Goal: Task Accomplishment & Management: Complete application form

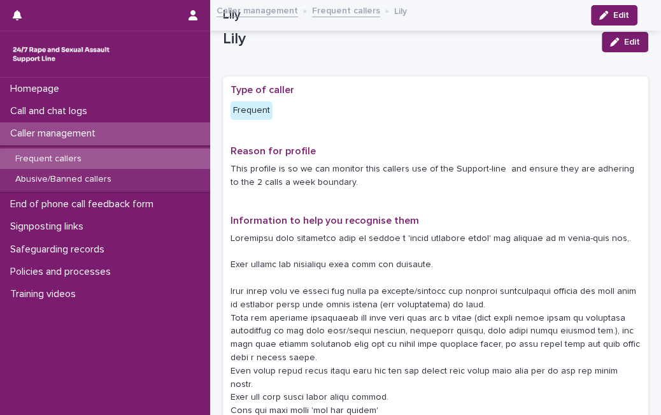
scroll to position [1292, 0]
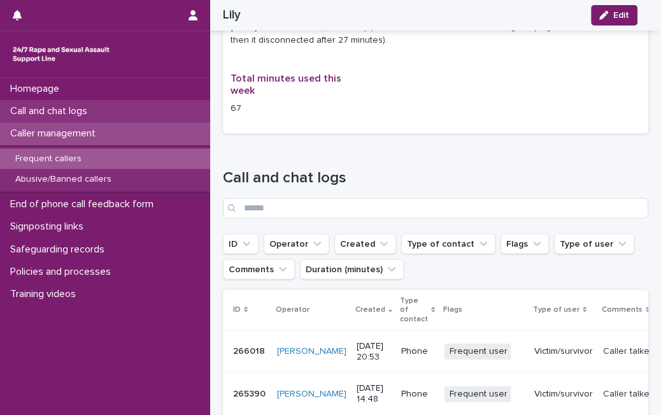
click at [109, 113] on div "Call and chat logs" at bounding box center [105, 111] width 210 height 22
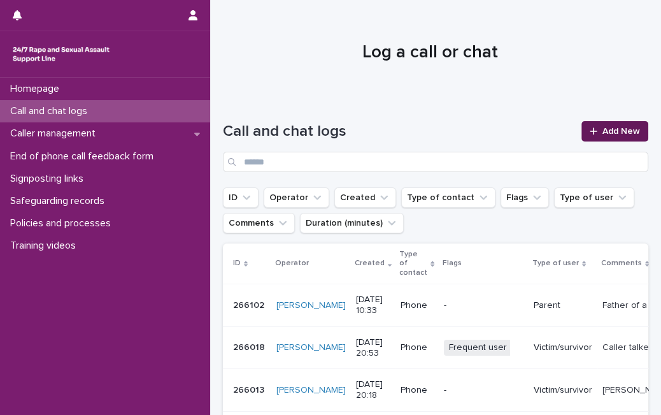
click at [603, 130] on span "Add New" at bounding box center [622, 131] width 38 height 9
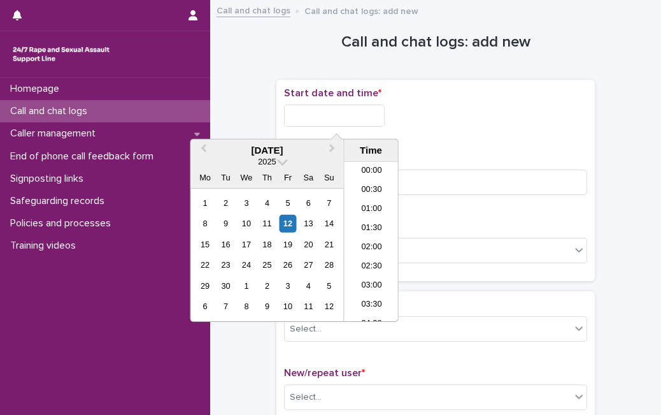
click at [362, 123] on input "text" at bounding box center [334, 116] width 101 height 22
click at [284, 234] on div "15 16 17 18 19 20 21" at bounding box center [267, 244] width 145 height 20
click at [285, 223] on div "12" at bounding box center [287, 223] width 17 height 17
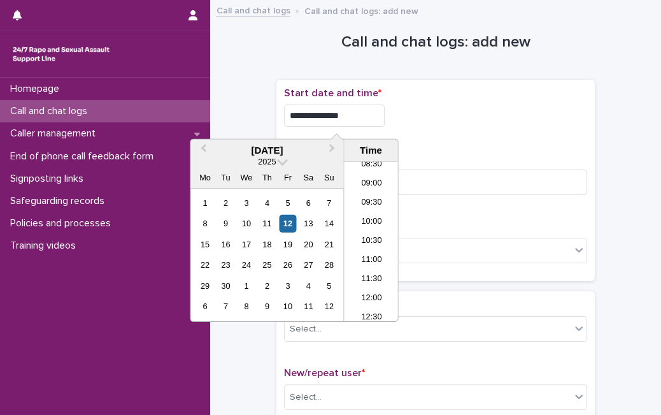
click at [370, 110] on input "**********" at bounding box center [334, 116] width 101 height 22
type input "**********"
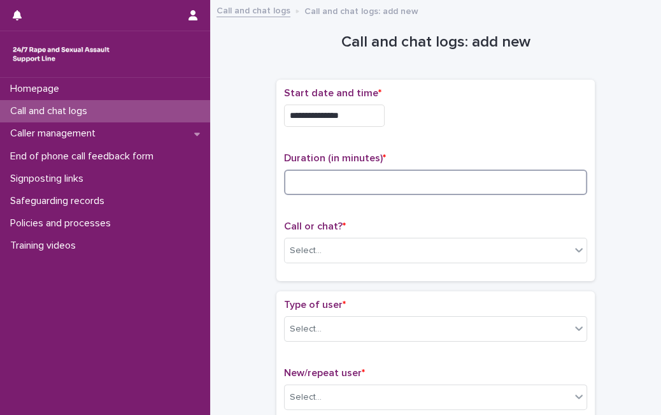
click at [538, 185] on input at bounding box center [435, 181] width 303 height 25
click at [405, 189] on input at bounding box center [435, 181] width 303 height 25
type input "*"
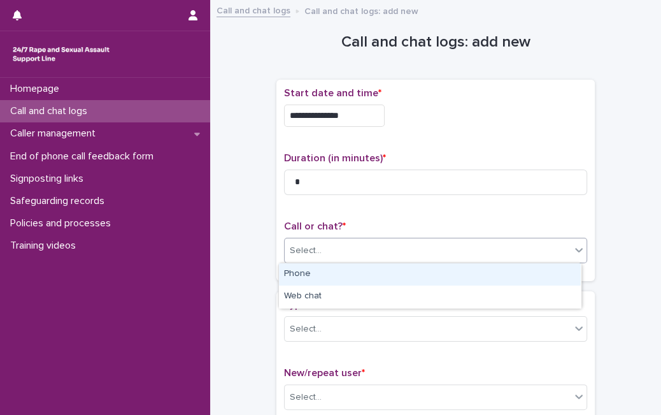
drag, startPoint x: 378, startPoint y: 255, endPoint x: 366, endPoint y: 272, distance: 21.0
click at [366, 272] on body "**********" at bounding box center [330, 207] width 661 height 415
click at [366, 272] on div "Phone" at bounding box center [430, 274] width 302 height 22
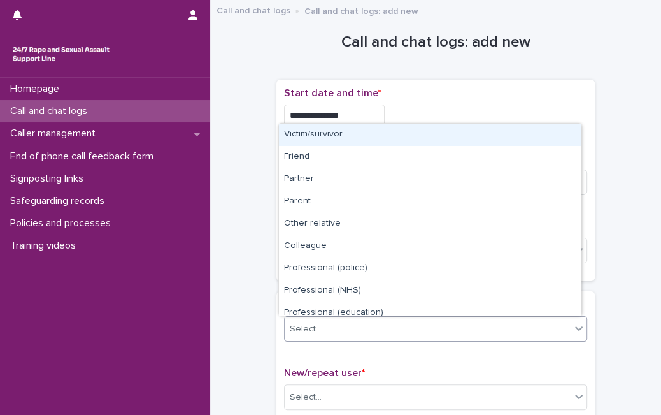
drag, startPoint x: 345, startPoint y: 325, endPoint x: 422, endPoint y: 133, distance: 207.1
click at [422, 133] on body "**********" at bounding box center [330, 207] width 661 height 415
click at [422, 133] on div "Victim/survivor" at bounding box center [430, 135] width 302 height 22
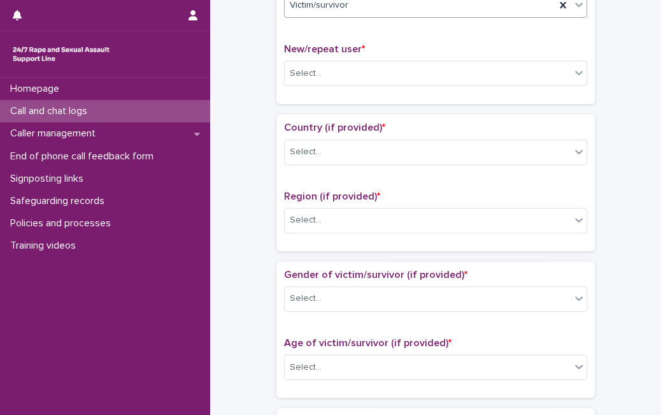
scroll to position [336, 0]
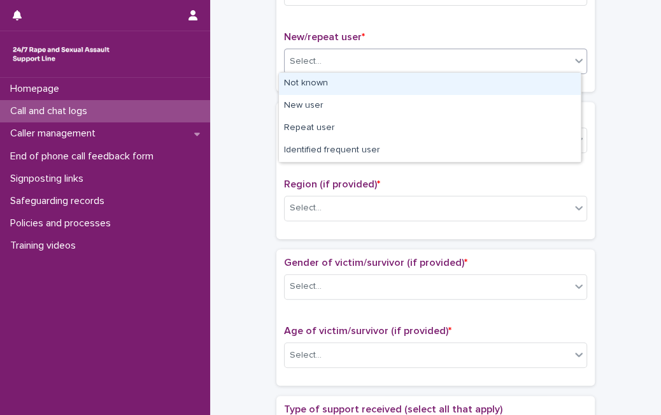
click at [517, 101] on body "**********" at bounding box center [330, 207] width 661 height 415
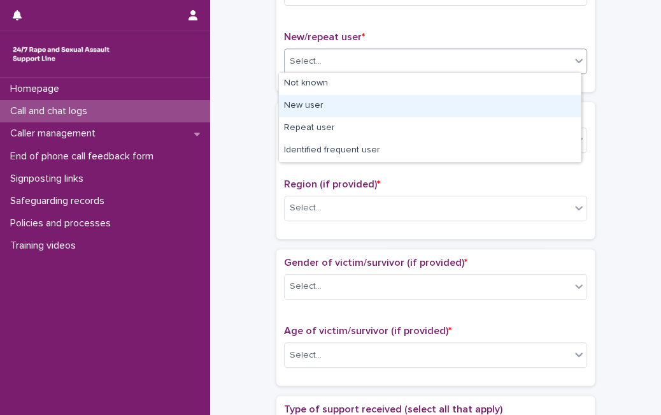
click at [517, 101] on div "New user" at bounding box center [430, 106] width 302 height 22
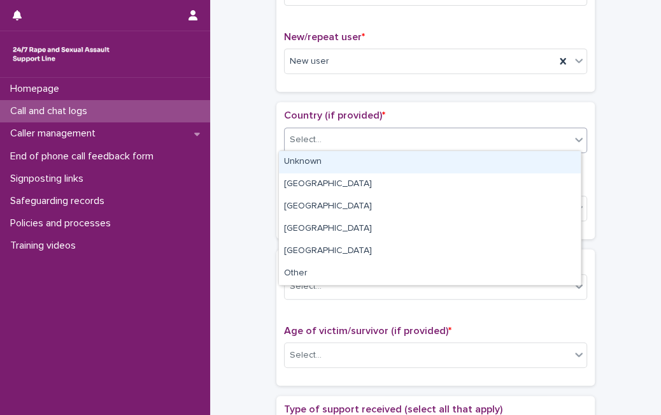
drag, startPoint x: 487, startPoint y: 129, endPoint x: 453, endPoint y: 168, distance: 51.4
click at [453, 168] on body "**********" at bounding box center [330, 207] width 661 height 415
click at [453, 168] on div "Unknown" at bounding box center [430, 162] width 302 height 22
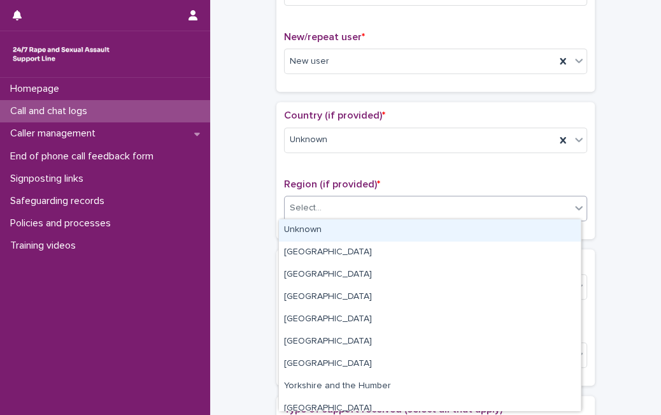
drag, startPoint x: 423, startPoint y: 213, endPoint x: 408, endPoint y: 234, distance: 26.0
click at [408, 234] on body "**********" at bounding box center [330, 207] width 661 height 415
click at [408, 234] on div "Unknown" at bounding box center [430, 230] width 302 height 22
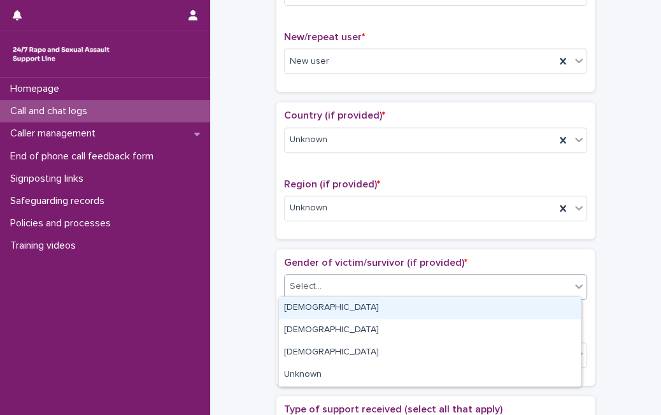
click at [387, 284] on div "Select..." at bounding box center [428, 286] width 286 height 21
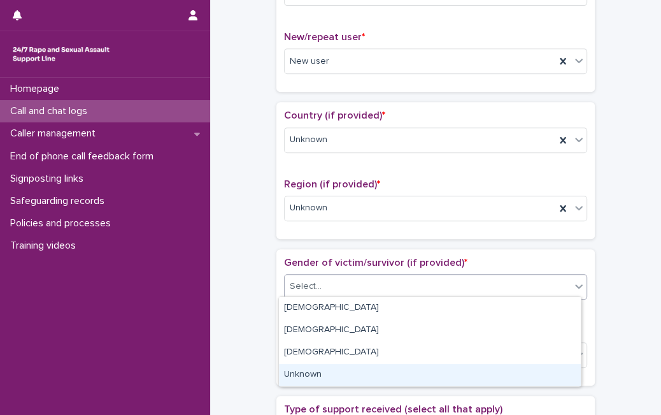
click at [340, 381] on div "Unknown" at bounding box center [430, 375] width 302 height 22
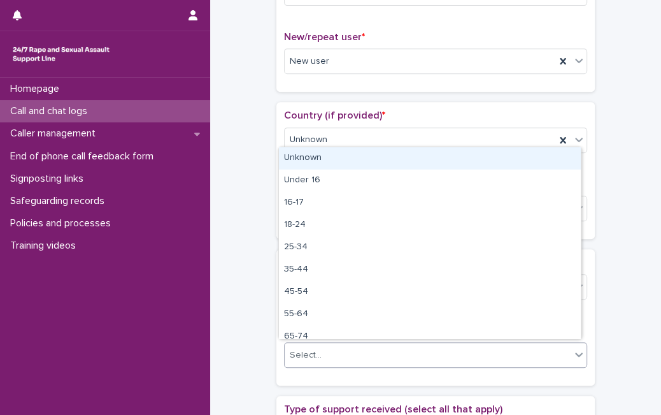
click at [370, 355] on div "Select..." at bounding box center [428, 355] width 286 height 21
click at [447, 161] on div "Unknown" at bounding box center [430, 158] width 302 height 22
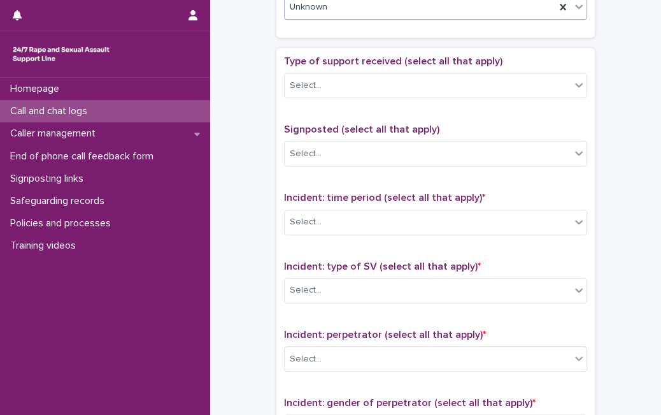
scroll to position [699, 0]
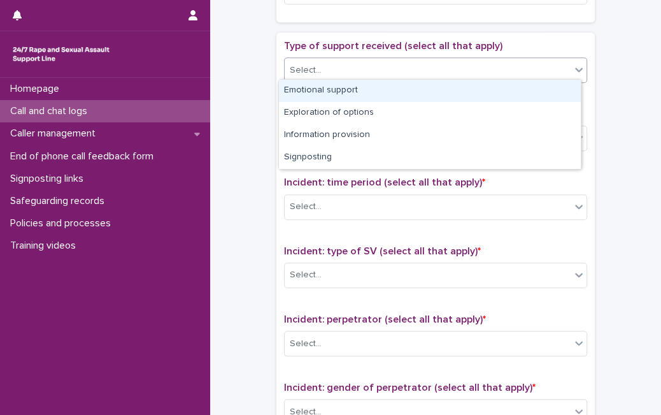
click at [413, 65] on div "Select..." at bounding box center [428, 70] width 286 height 21
click at [393, 85] on div "Emotional support" at bounding box center [430, 91] width 302 height 22
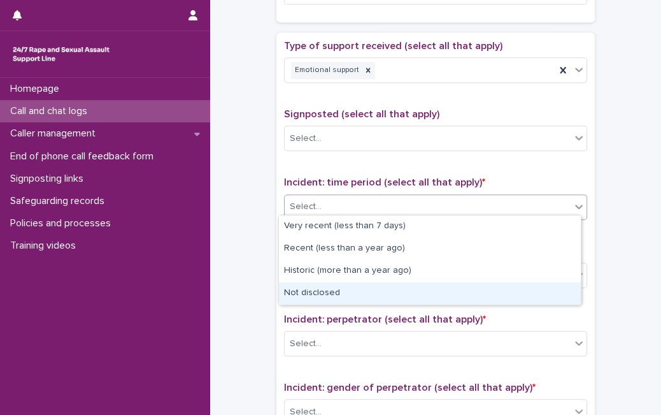
drag, startPoint x: 402, startPoint y: 215, endPoint x: 375, endPoint y: 291, distance: 80.4
click at [375, 291] on body "**********" at bounding box center [330, 207] width 661 height 415
click at [375, 291] on div "Not disclosed" at bounding box center [430, 293] width 302 height 22
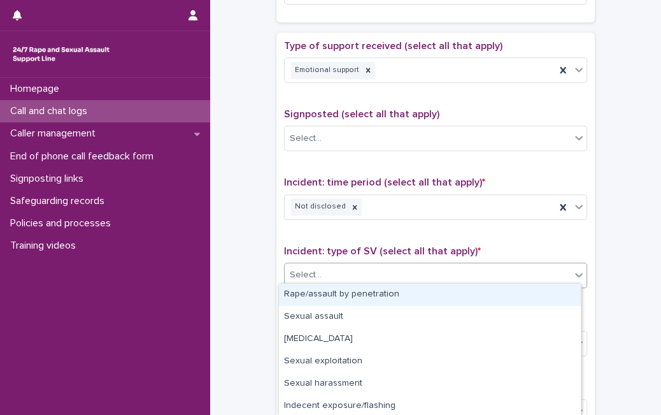
click at [391, 267] on div "Select..." at bounding box center [428, 274] width 286 height 21
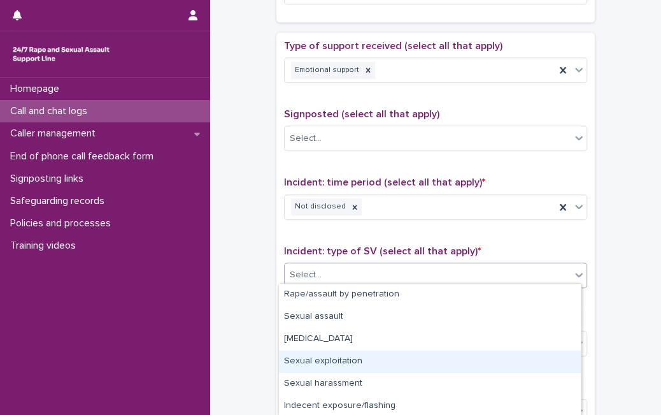
scroll to position [90, 0]
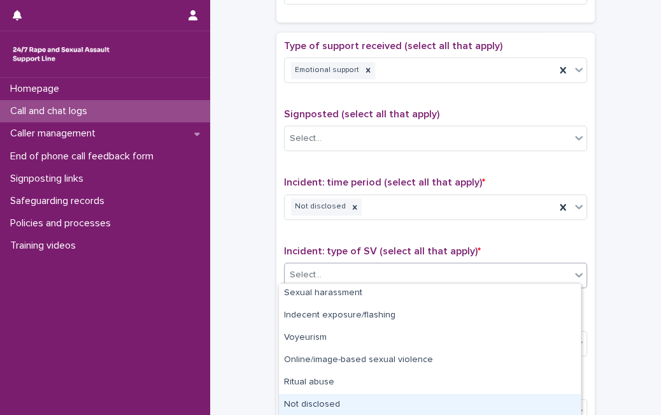
click at [510, 408] on div "Not disclosed" at bounding box center [430, 405] width 302 height 22
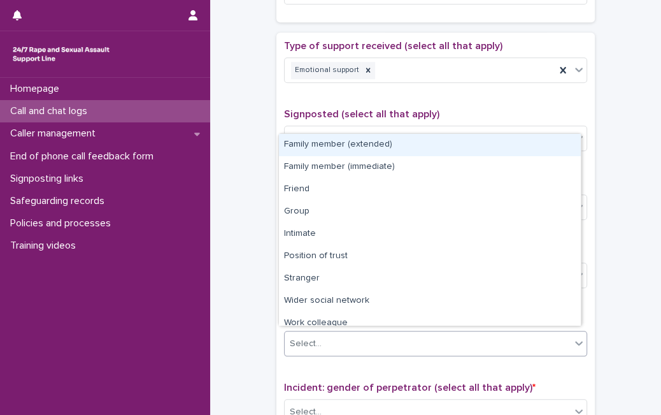
click at [506, 342] on div "Select..." at bounding box center [428, 343] width 286 height 21
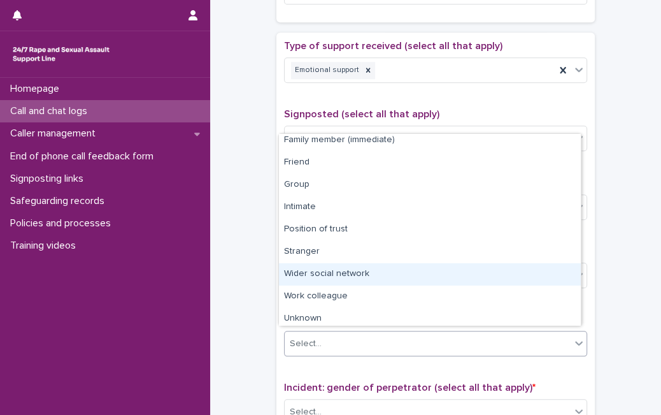
scroll to position [54, 0]
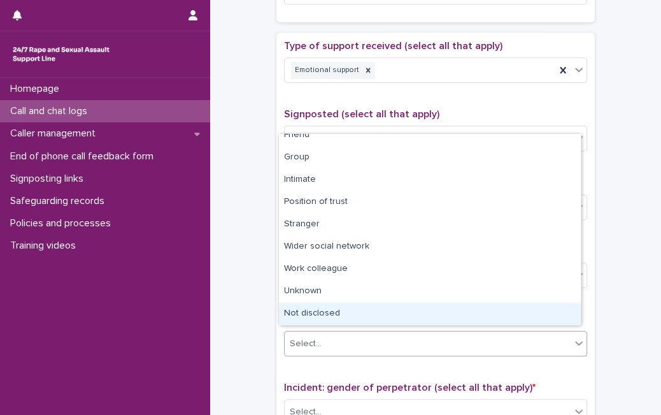
click at [544, 315] on div "Not disclosed" at bounding box center [430, 314] width 302 height 22
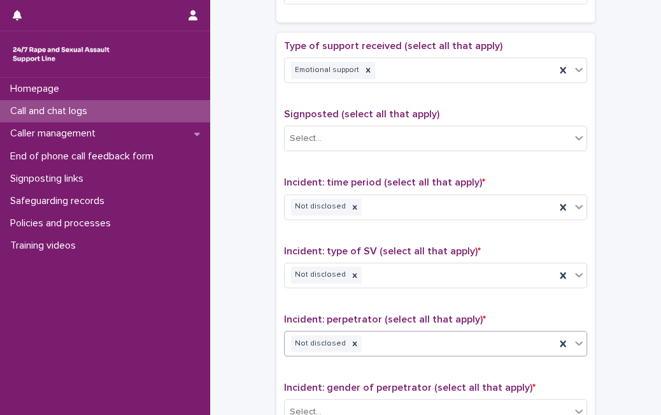
scroll to position [989, 0]
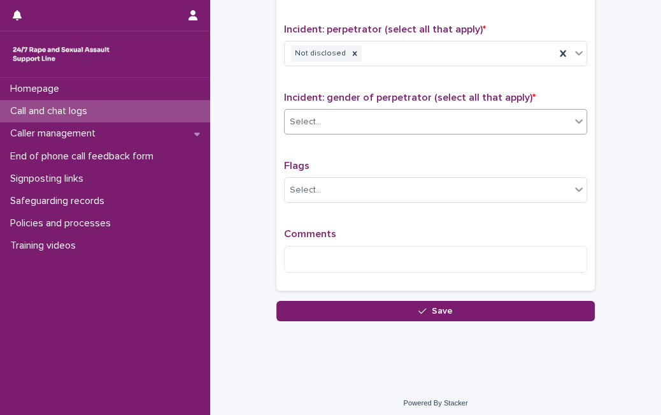
drag, startPoint x: 554, startPoint y: 103, endPoint x: 548, endPoint y: 116, distance: 14.6
click at [548, 116] on div "Incident: gender of perpetrator (select all that apply) * Select..." at bounding box center [435, 118] width 303 height 53
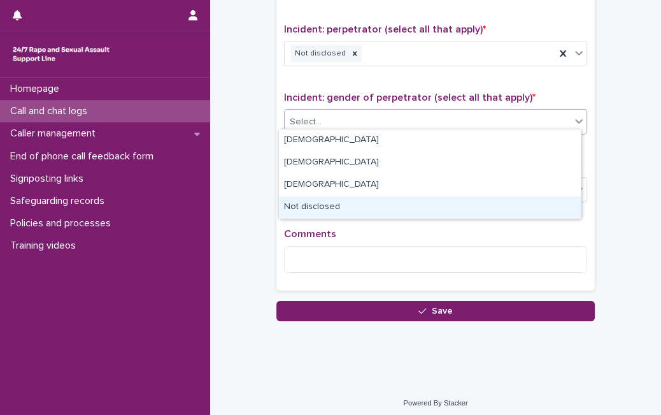
drag, startPoint x: 548, startPoint y: 116, endPoint x: 469, endPoint y: 205, distance: 119.2
click at [469, 205] on body "**********" at bounding box center [330, 207] width 661 height 415
click at [469, 205] on div "Not disclosed" at bounding box center [430, 207] width 302 height 22
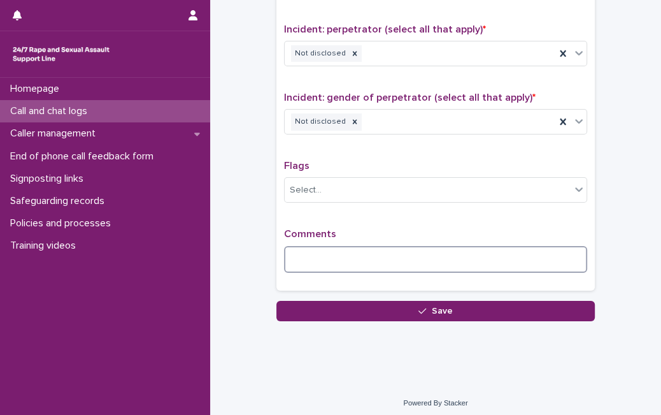
click at [441, 246] on textarea at bounding box center [435, 259] width 303 height 27
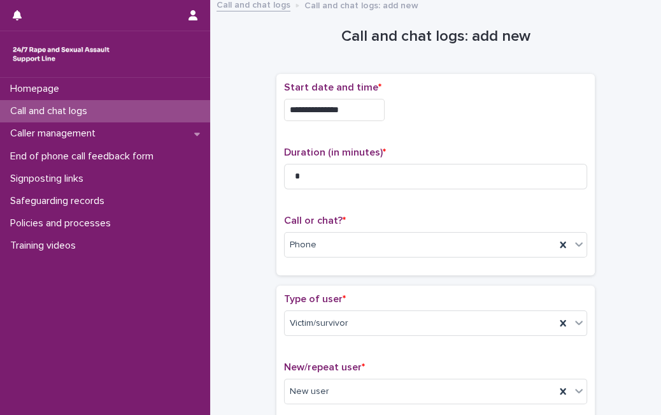
scroll to position [1021, 0]
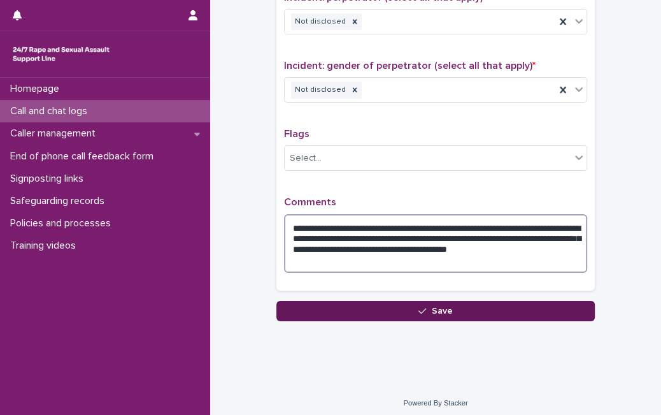
type textarea "**********"
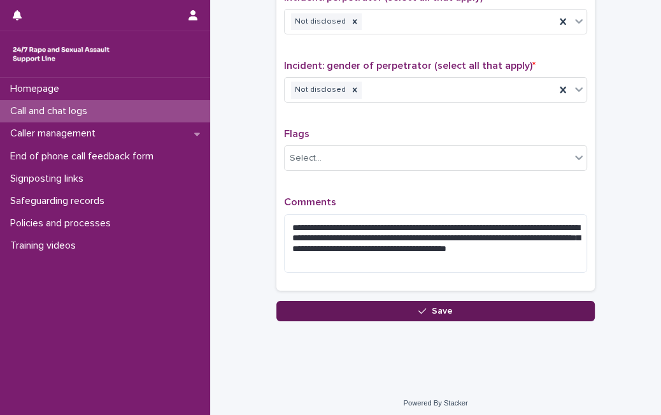
click at [506, 306] on button "Save" at bounding box center [436, 311] width 319 height 20
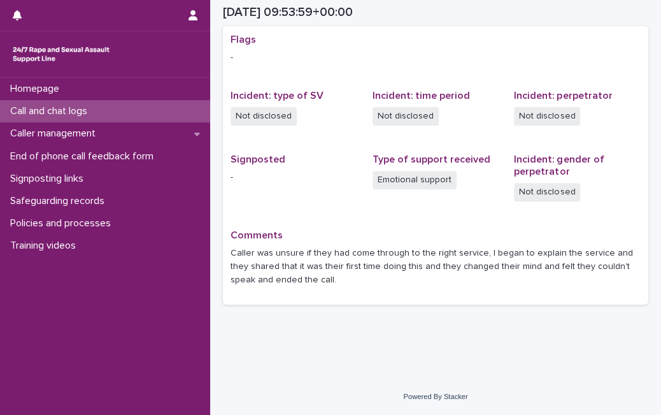
scroll to position [262, 0]
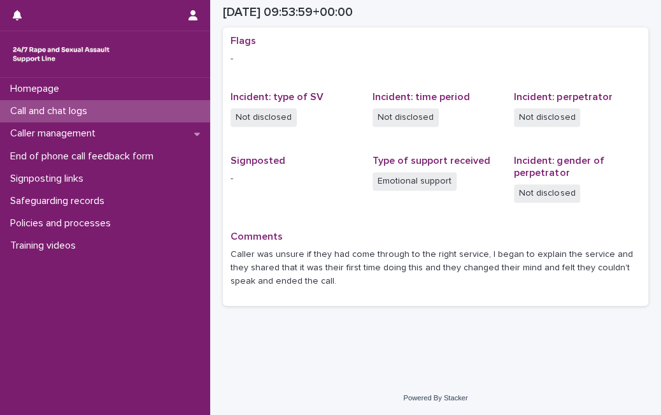
click at [140, 120] on div "Call and chat logs" at bounding box center [105, 111] width 210 height 22
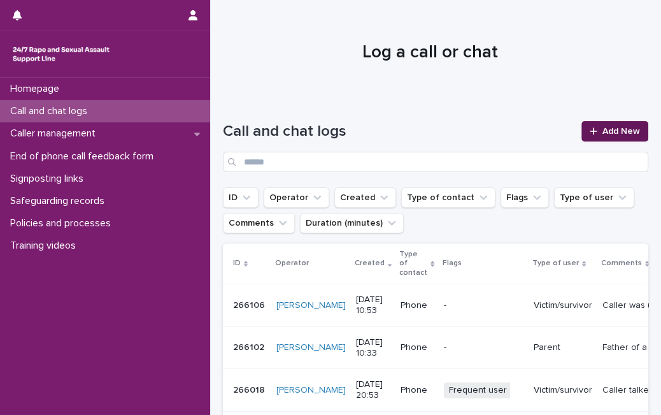
click at [603, 130] on span "Add New" at bounding box center [622, 131] width 38 height 9
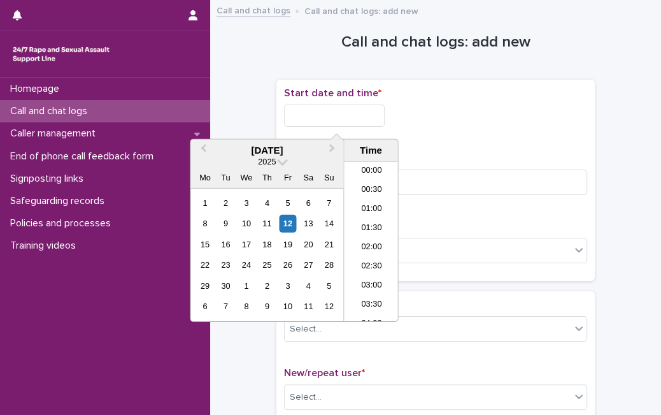
click at [359, 113] on input "text" at bounding box center [334, 116] width 101 height 22
click at [291, 222] on div "12" at bounding box center [287, 223] width 17 height 17
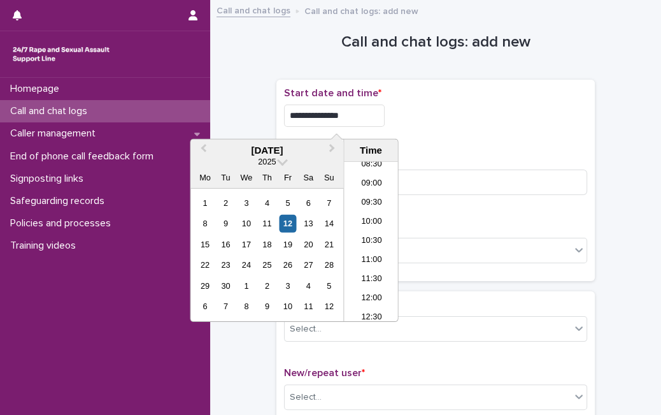
click at [368, 119] on input "**********" at bounding box center [334, 116] width 101 height 22
type input "**********"
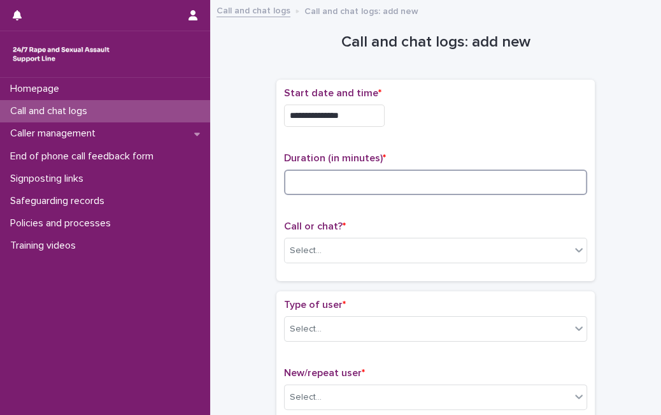
click at [417, 177] on input at bounding box center [435, 181] width 303 height 25
type input "*"
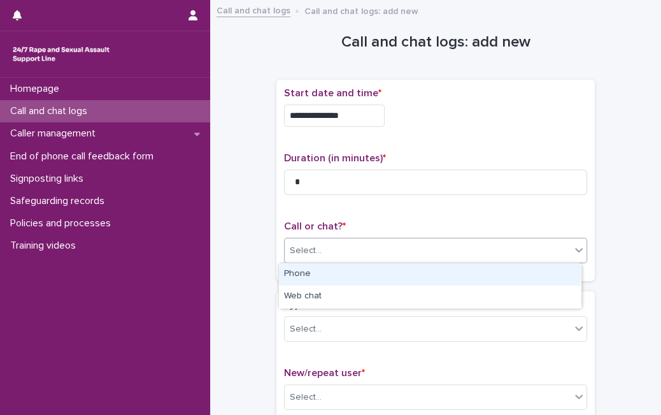
drag, startPoint x: 367, startPoint y: 252, endPoint x: 363, endPoint y: 279, distance: 27.0
click at [363, 279] on body "**********" at bounding box center [330, 207] width 661 height 415
click at [363, 279] on div "Phone" at bounding box center [430, 274] width 302 height 22
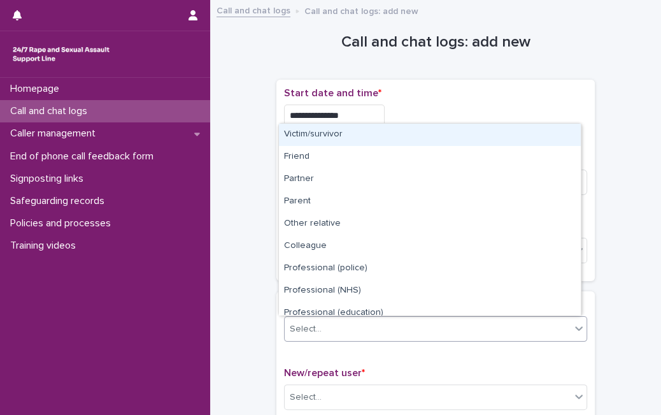
click at [347, 336] on div "Select..." at bounding box center [428, 329] width 286 height 21
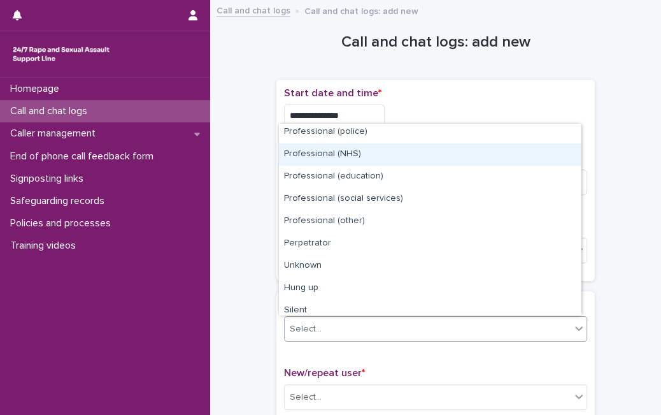
scroll to position [138, 0]
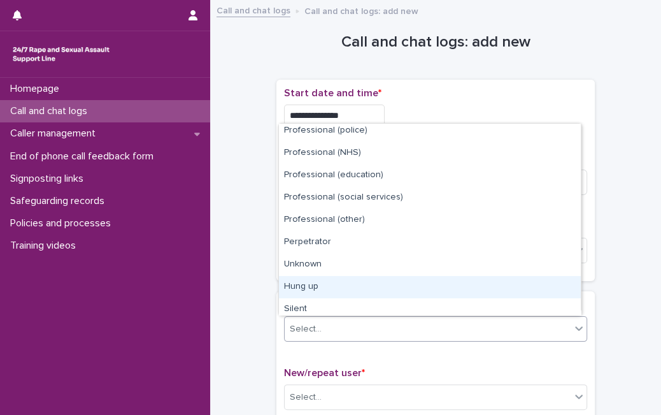
click at [470, 288] on div "Hung up" at bounding box center [430, 287] width 302 height 22
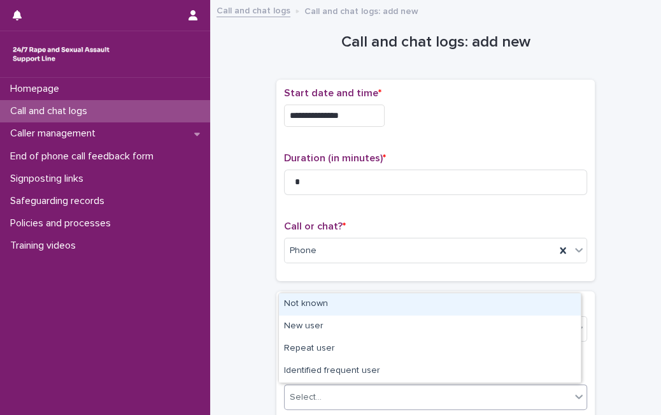
click at [405, 384] on div "Select..." at bounding box center [435, 396] width 303 height 25
click at [419, 303] on div "Not known" at bounding box center [430, 304] width 302 height 22
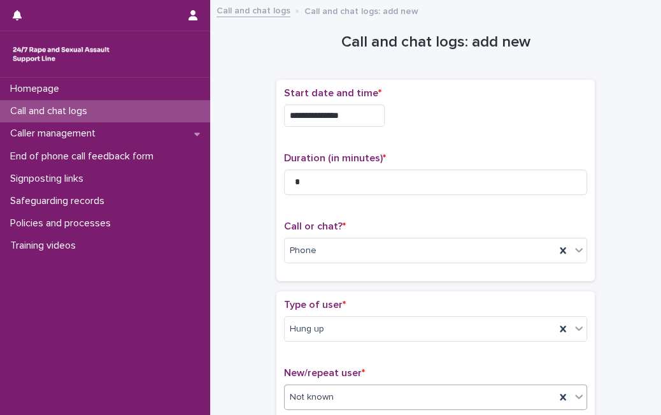
scroll to position [222, 0]
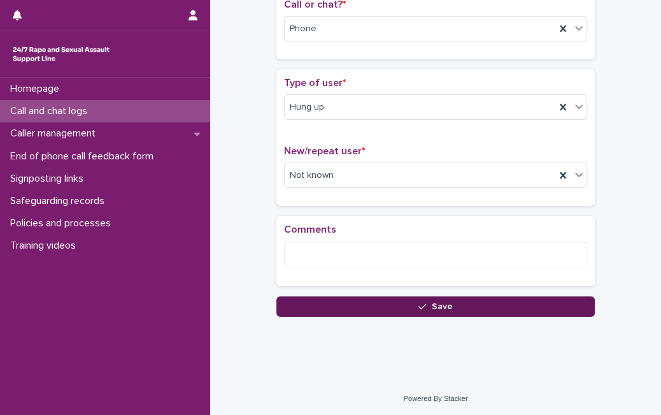
click at [328, 306] on button "Save" at bounding box center [436, 306] width 319 height 20
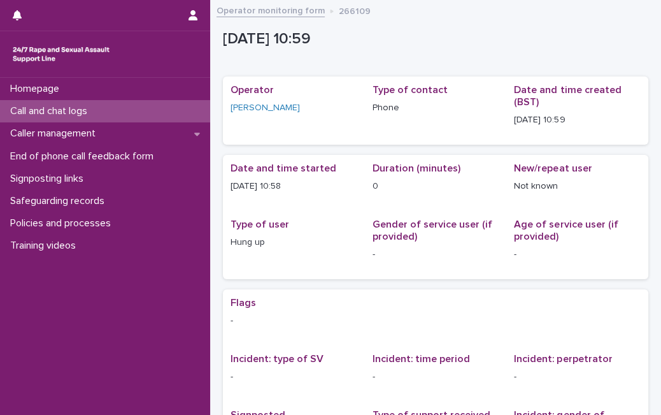
click at [169, 108] on div "Call and chat logs" at bounding box center [105, 111] width 210 height 22
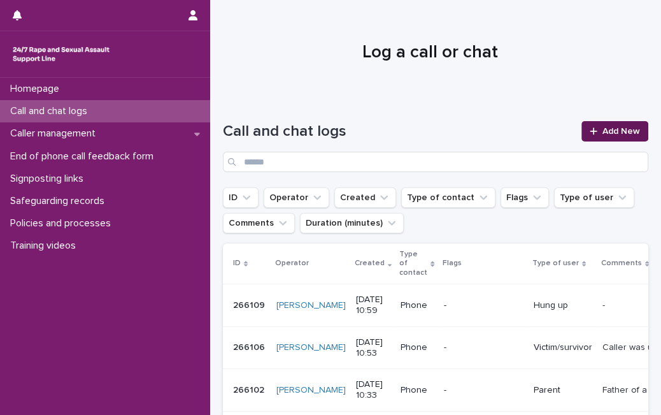
click at [603, 133] on span "Add New" at bounding box center [622, 131] width 38 height 9
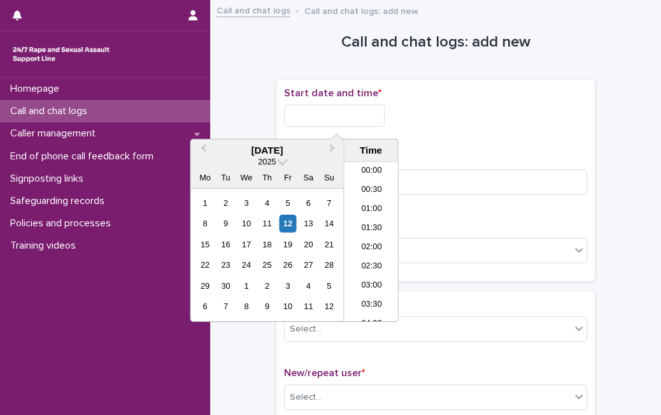
click at [358, 122] on input "text" at bounding box center [334, 116] width 101 height 22
click at [285, 220] on div "12" at bounding box center [287, 223] width 17 height 17
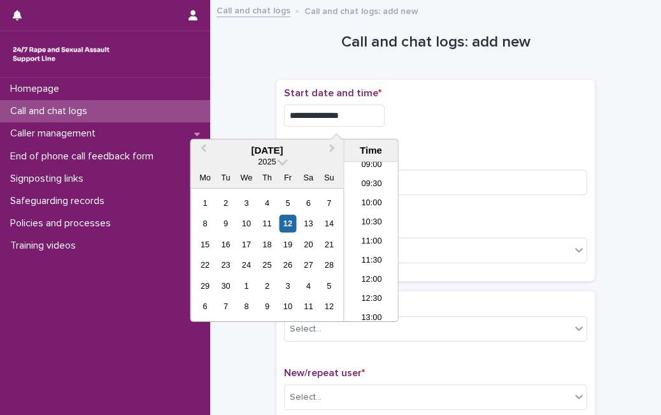
click at [361, 116] on input "**********" at bounding box center [334, 116] width 101 height 22
type input "**********"
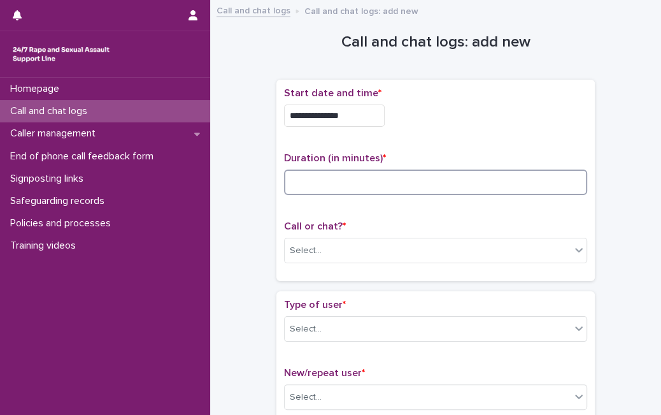
click at [440, 187] on input at bounding box center [435, 181] width 303 height 25
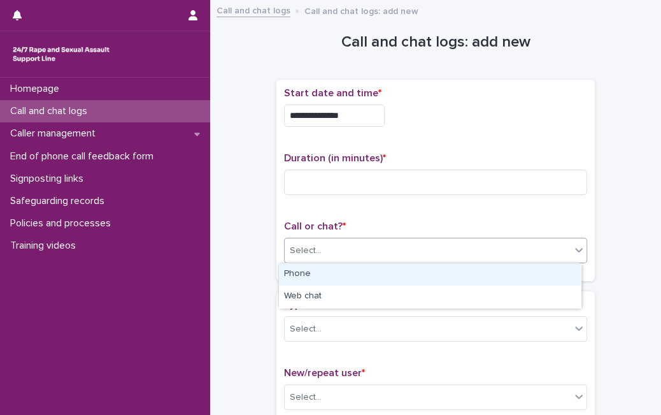
click at [389, 255] on div "Select..." at bounding box center [428, 250] width 286 height 21
click at [372, 273] on div "Phone" at bounding box center [430, 274] width 302 height 22
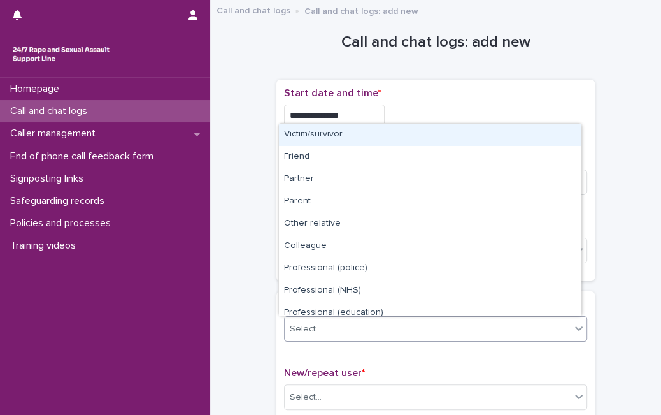
click at [484, 323] on div "Select..." at bounding box center [428, 329] width 286 height 21
click at [496, 139] on div "Victim/survivor" at bounding box center [430, 135] width 302 height 22
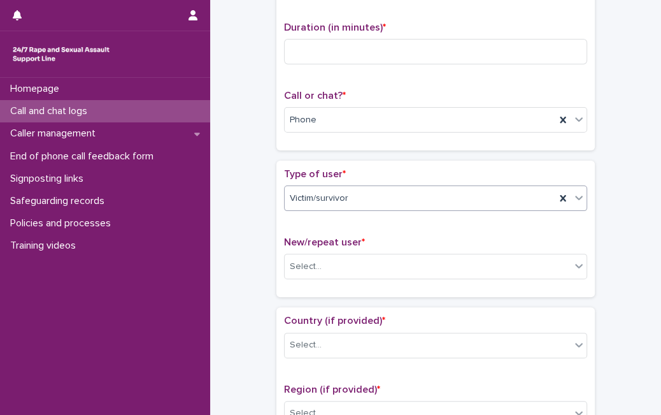
scroll to position [0, 0]
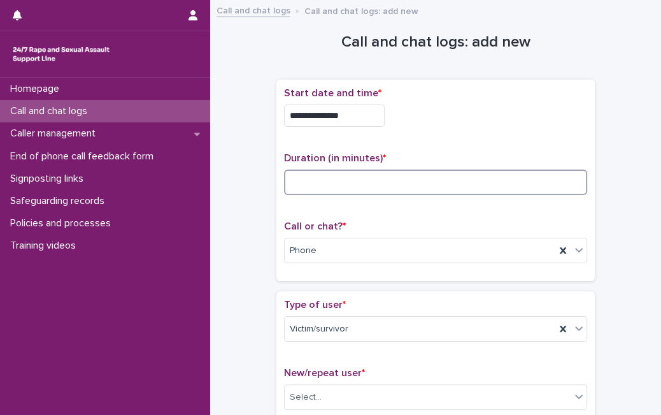
click at [345, 185] on input at bounding box center [435, 181] width 303 height 25
type input "*"
click at [331, 187] on input "*" at bounding box center [435, 181] width 303 height 25
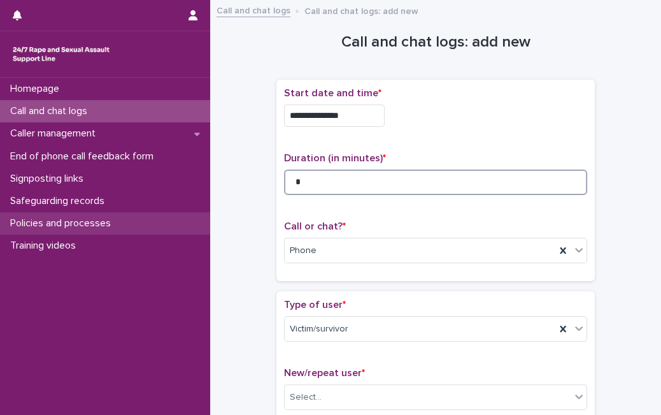
type input "*"
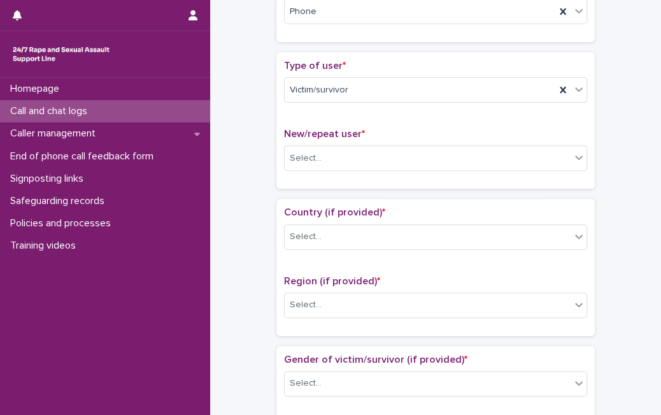
scroll to position [255, 0]
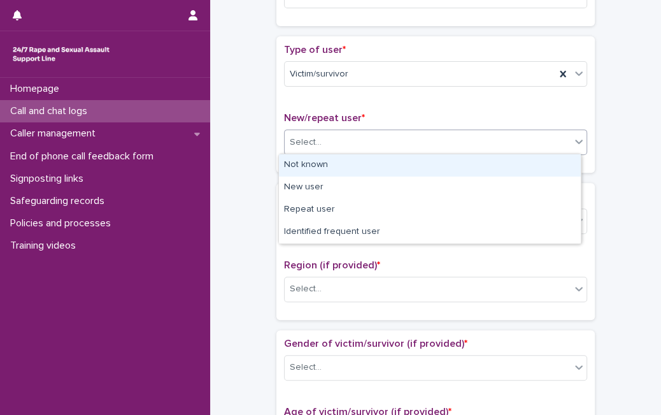
click at [543, 139] on div "Select..." at bounding box center [428, 142] width 286 height 21
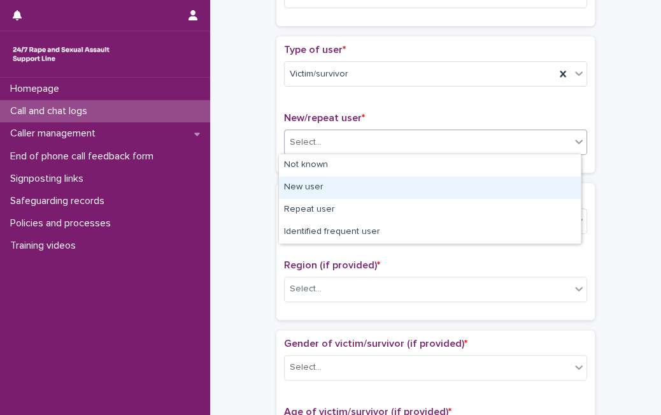
click at [440, 186] on div "New user" at bounding box center [430, 188] width 302 height 22
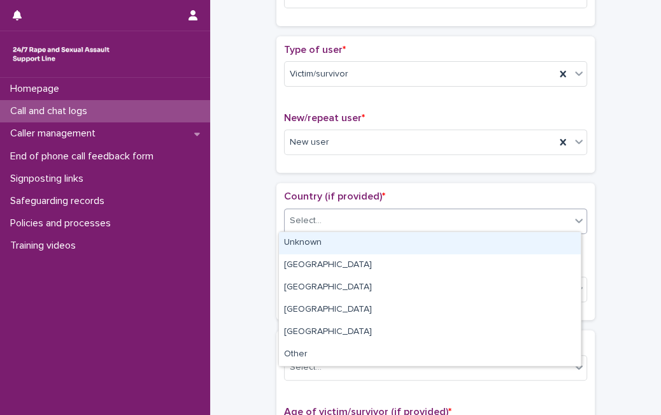
click at [396, 226] on div "Select..." at bounding box center [428, 220] width 286 height 21
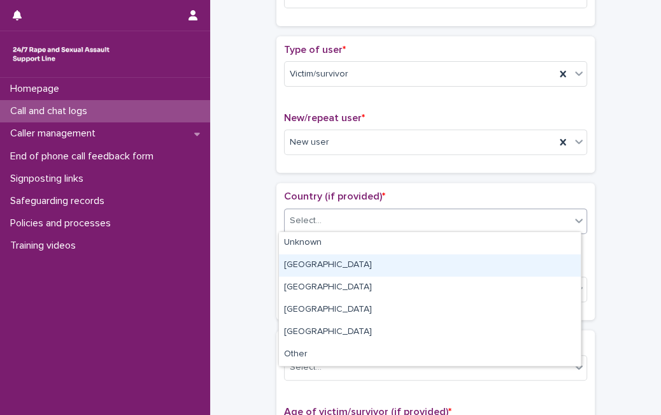
click at [366, 263] on div "[GEOGRAPHIC_DATA]" at bounding box center [430, 265] width 302 height 22
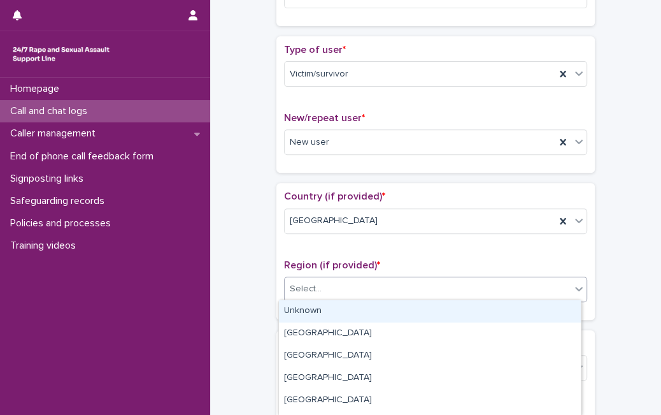
click at [345, 298] on div "Select..." at bounding box center [435, 289] width 303 height 25
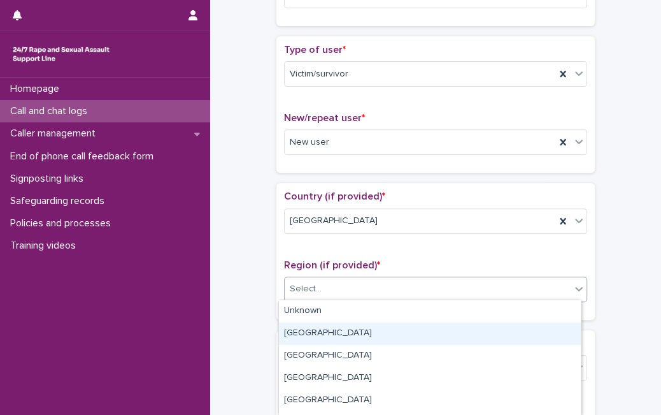
click at [333, 329] on div "[GEOGRAPHIC_DATA]" at bounding box center [430, 333] width 302 height 22
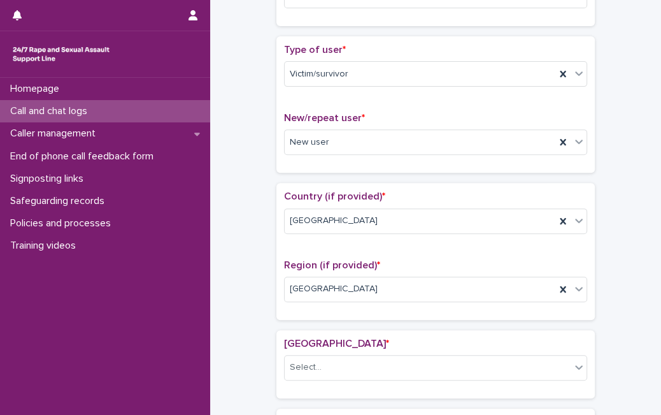
click at [340, 347] on div "London borough * Select..." at bounding box center [435, 364] width 303 height 53
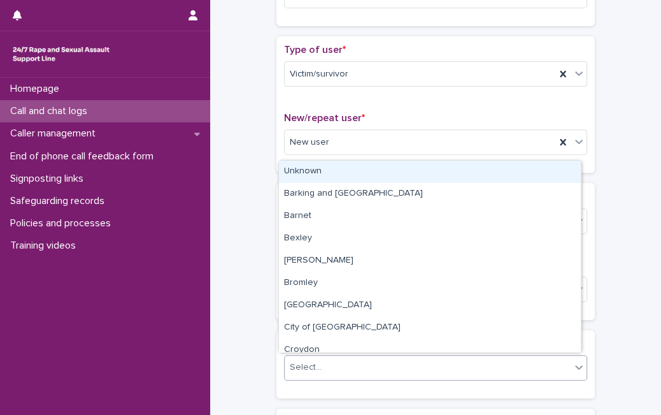
click at [332, 365] on div "Select..." at bounding box center [428, 367] width 286 height 21
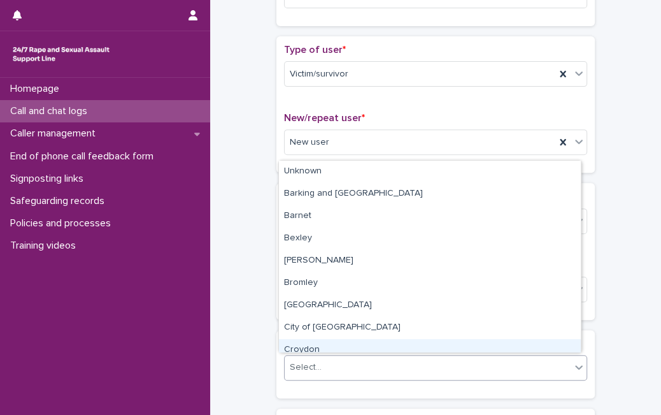
click at [519, 343] on div "Croydon" at bounding box center [430, 350] width 302 height 22
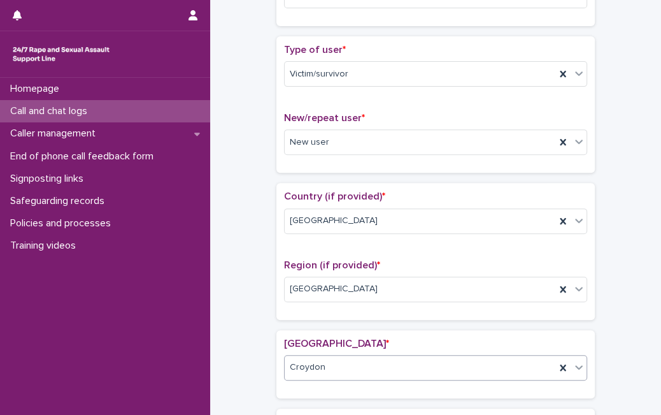
scroll to position [617, 0]
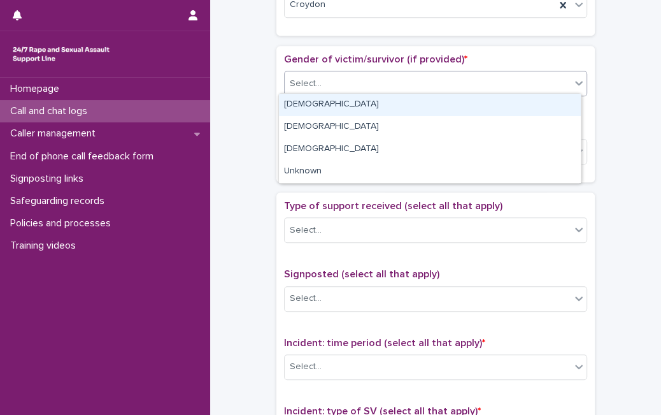
click at [417, 81] on div "Select..." at bounding box center [428, 83] width 286 height 21
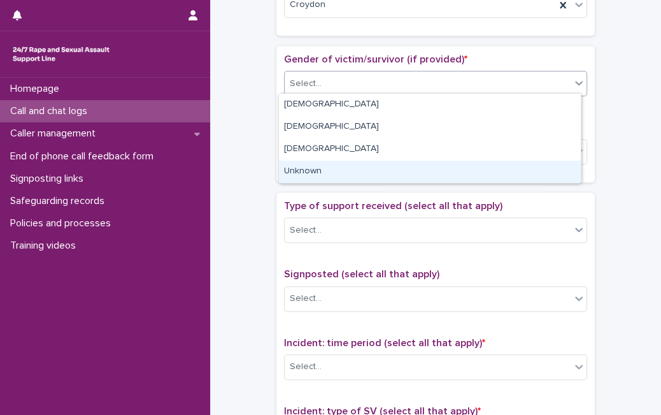
click at [391, 172] on div "Unknown" at bounding box center [430, 172] width 302 height 22
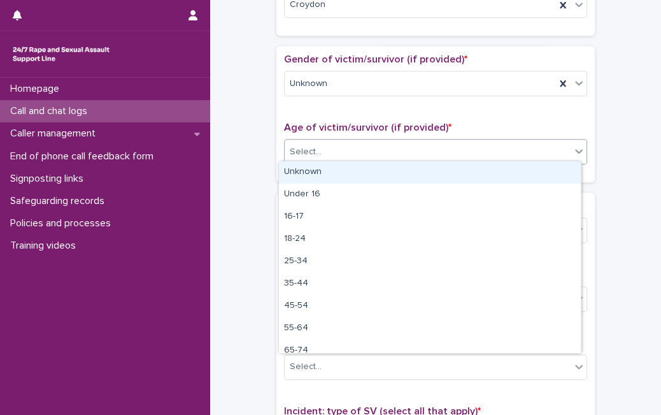
click at [394, 150] on div "Select..." at bounding box center [428, 151] width 286 height 21
click at [386, 168] on div "Unknown" at bounding box center [430, 172] width 302 height 22
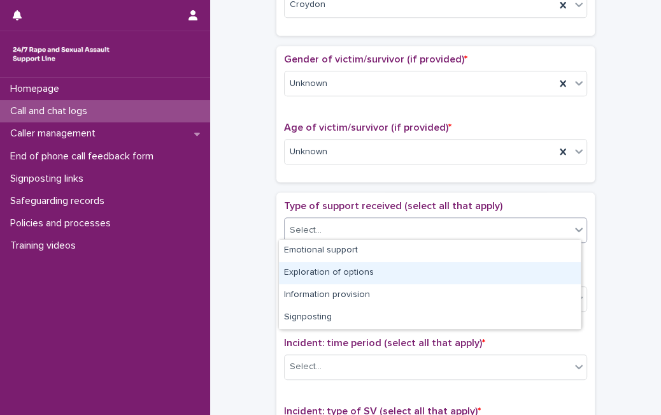
click at [358, 295] on body "**********" at bounding box center [330, 207] width 661 height 415
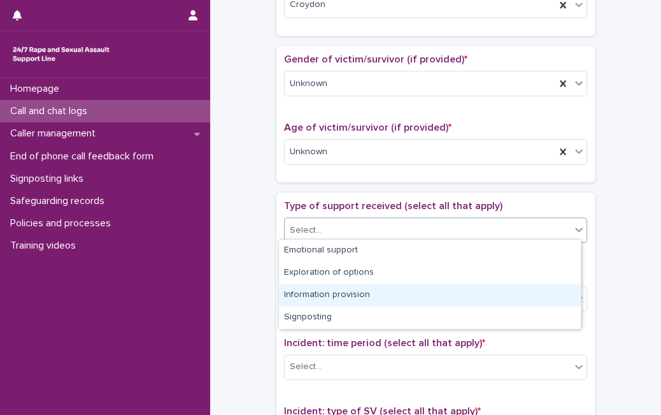
click at [359, 299] on div "Information provision" at bounding box center [430, 295] width 302 height 22
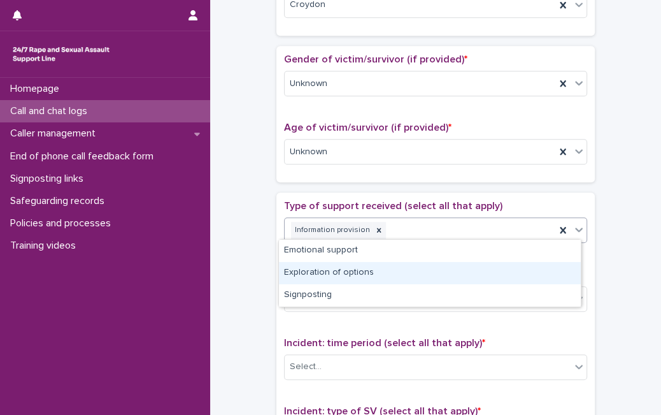
click at [508, 290] on body "**********" at bounding box center [330, 207] width 661 height 415
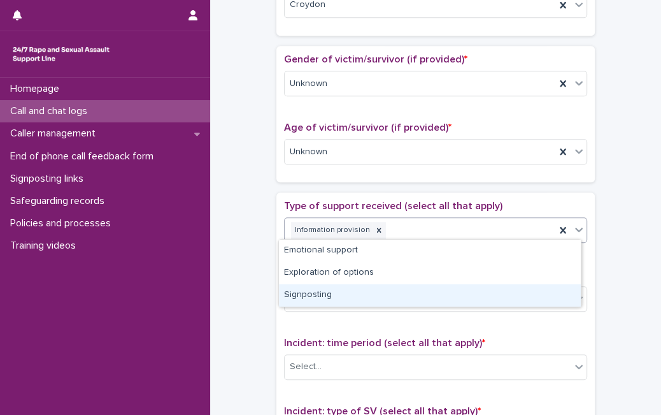
click at [508, 290] on div "Signposting" at bounding box center [430, 295] width 302 height 22
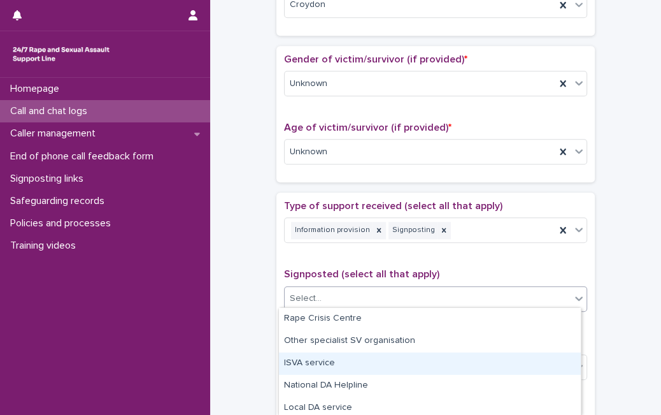
drag, startPoint x: 504, startPoint y: 294, endPoint x: 433, endPoint y: 359, distance: 97.0
click at [433, 359] on body "**********" at bounding box center [330, 207] width 661 height 415
click at [433, 359] on div "ISVA service" at bounding box center [430, 363] width 302 height 22
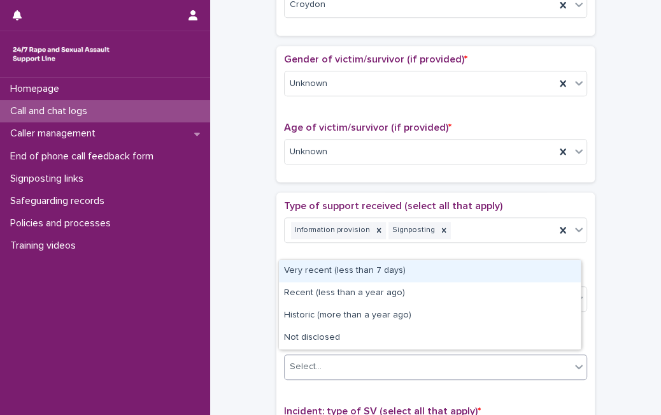
click at [418, 370] on div "Select..." at bounding box center [428, 366] width 286 height 21
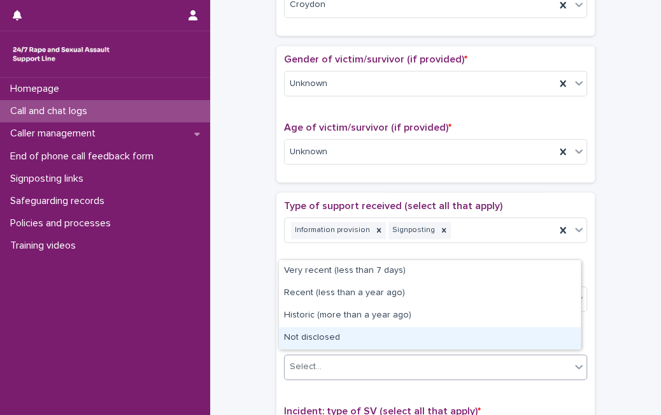
click at [439, 336] on div "Not disclosed" at bounding box center [430, 338] width 302 height 22
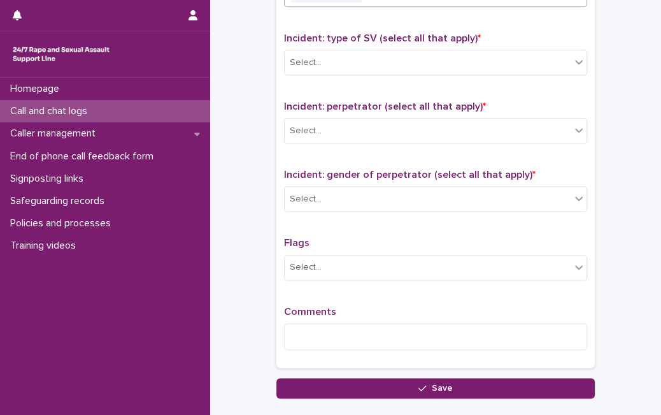
scroll to position [988, 0]
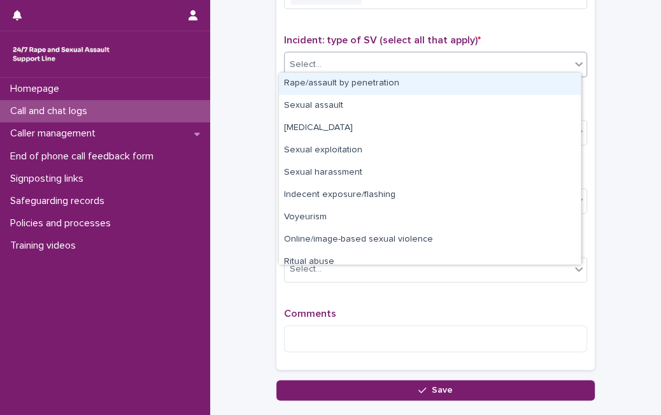
click at [528, 55] on div "Select..." at bounding box center [428, 64] width 286 height 21
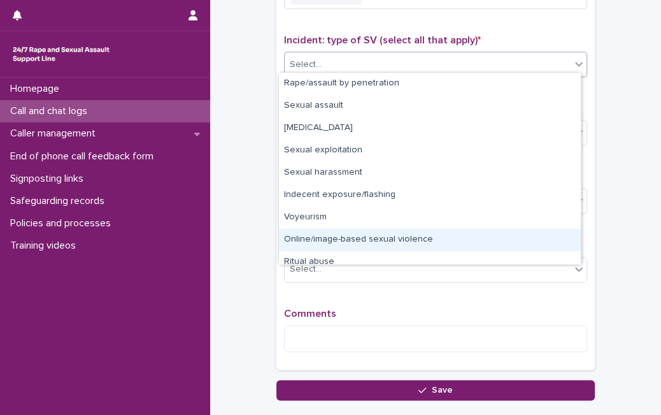
scroll to position [31, 0]
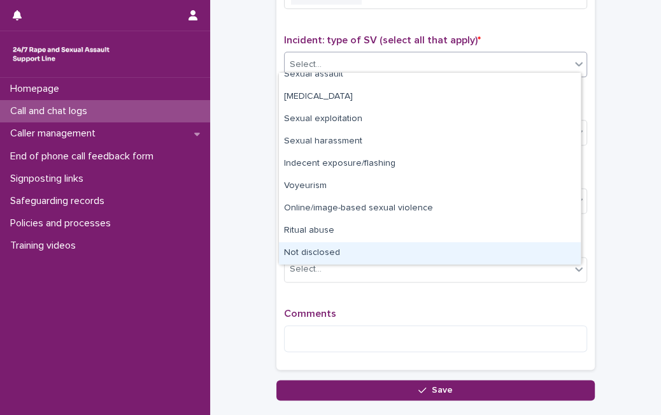
click at [531, 253] on div "Not disclosed" at bounding box center [430, 253] width 302 height 22
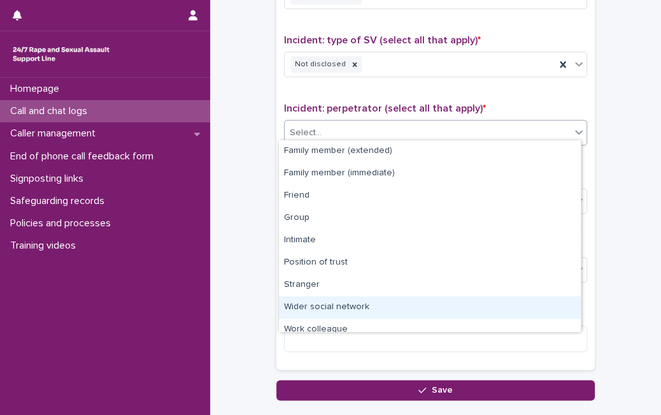
drag, startPoint x: 540, startPoint y: 126, endPoint x: 581, endPoint y: 308, distance: 187.2
click at [581, 308] on body "**********" at bounding box center [330, 207] width 661 height 415
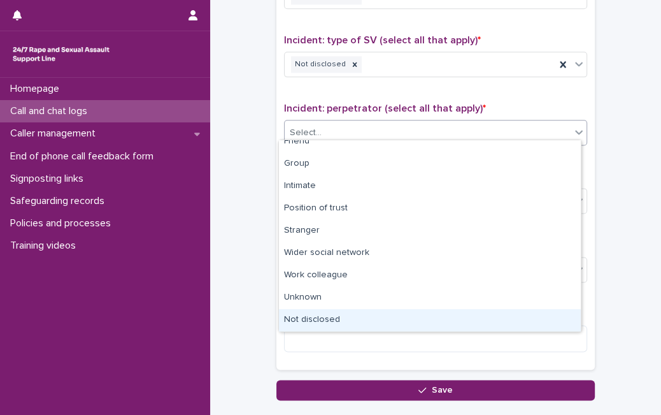
click at [538, 321] on div "Not disclosed" at bounding box center [430, 320] width 302 height 22
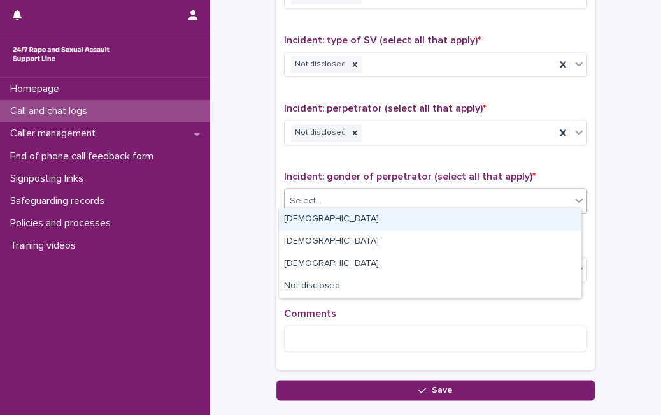
click at [501, 191] on div "Select..." at bounding box center [428, 201] width 286 height 21
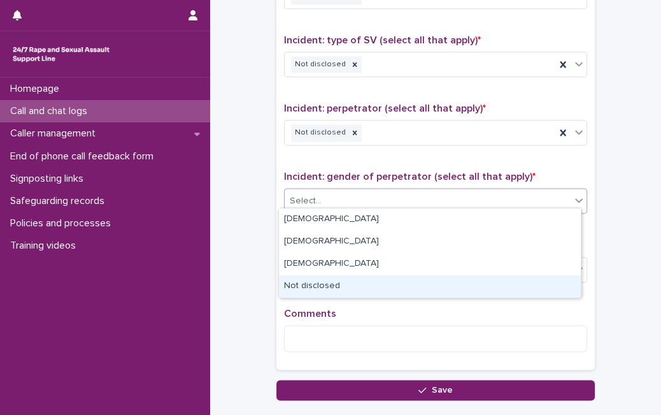
click at [421, 284] on div "Not disclosed" at bounding box center [430, 286] width 302 height 22
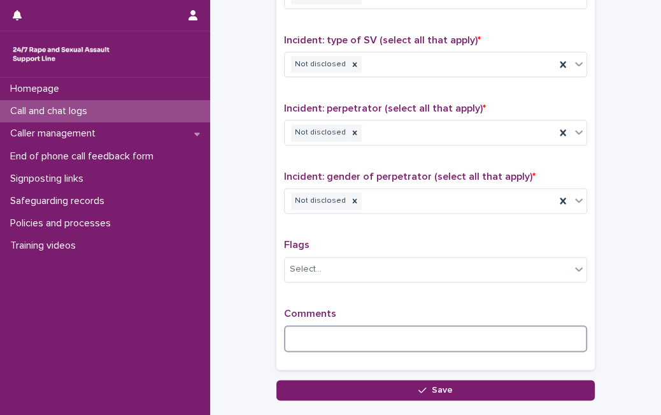
click at [379, 328] on textarea at bounding box center [435, 338] width 303 height 27
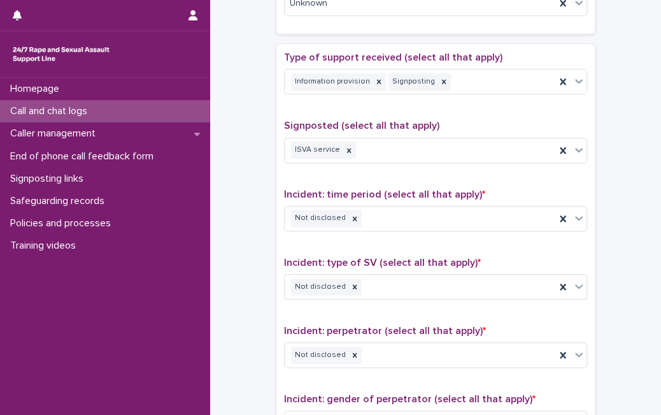
scroll to position [765, 0]
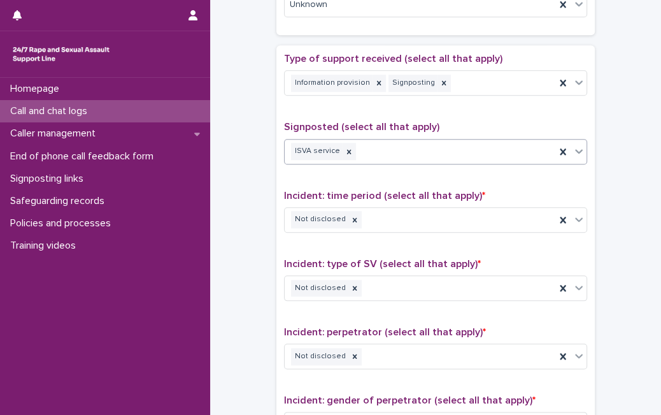
type textarea "**********"
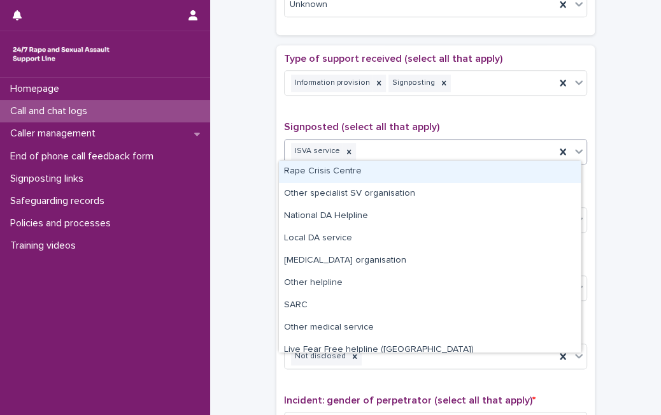
click at [577, 150] on icon at bounding box center [579, 151] width 13 height 13
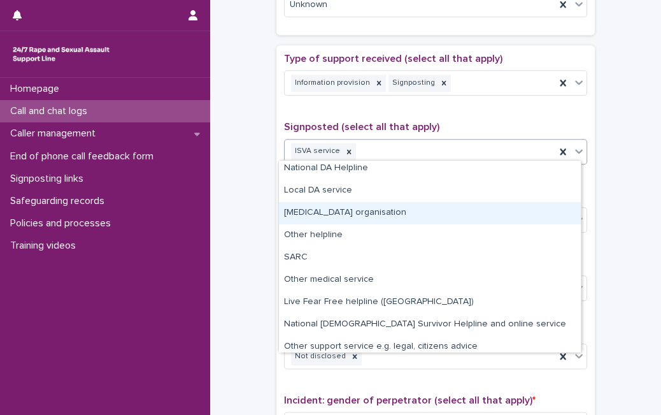
scroll to position [54, 0]
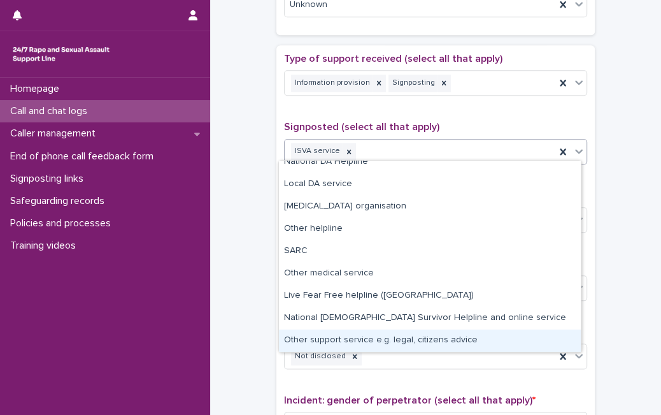
click at [523, 338] on div "Other support service e.g. legal, citizens advice" at bounding box center [430, 340] width 302 height 22
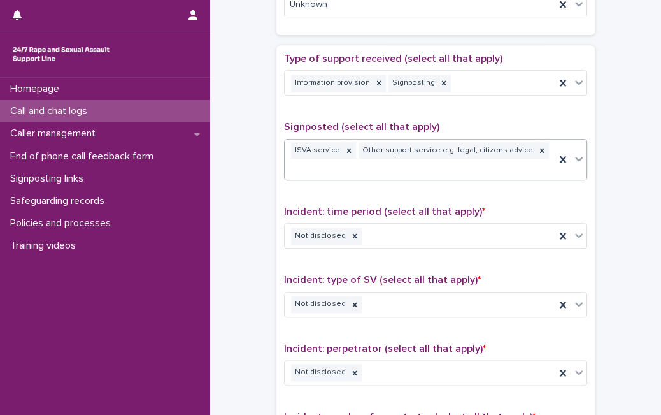
scroll to position [1088, 0]
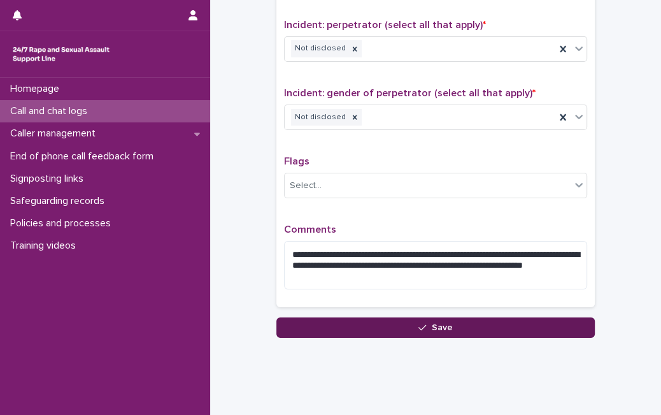
click at [513, 317] on button "Save" at bounding box center [436, 327] width 319 height 20
